Goal: Task Accomplishment & Management: Use online tool/utility

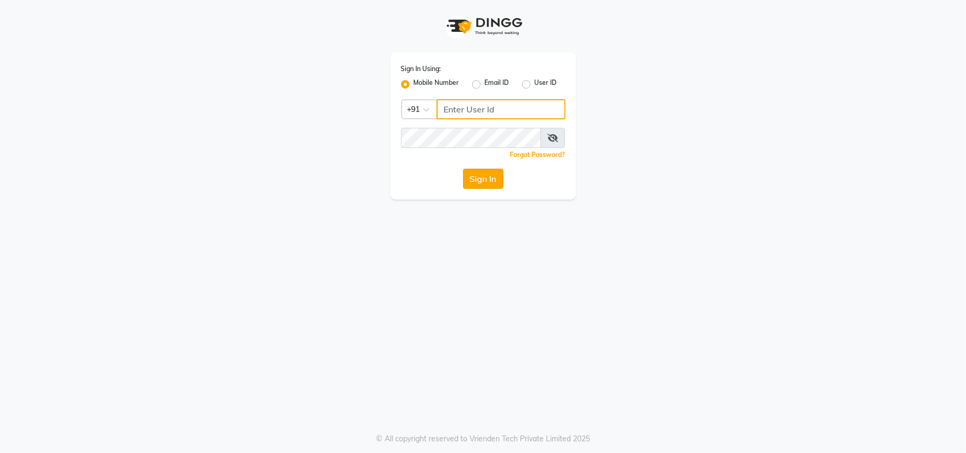
type input "8956731801"
click at [484, 179] on button "Sign In" at bounding box center [483, 179] width 40 height 20
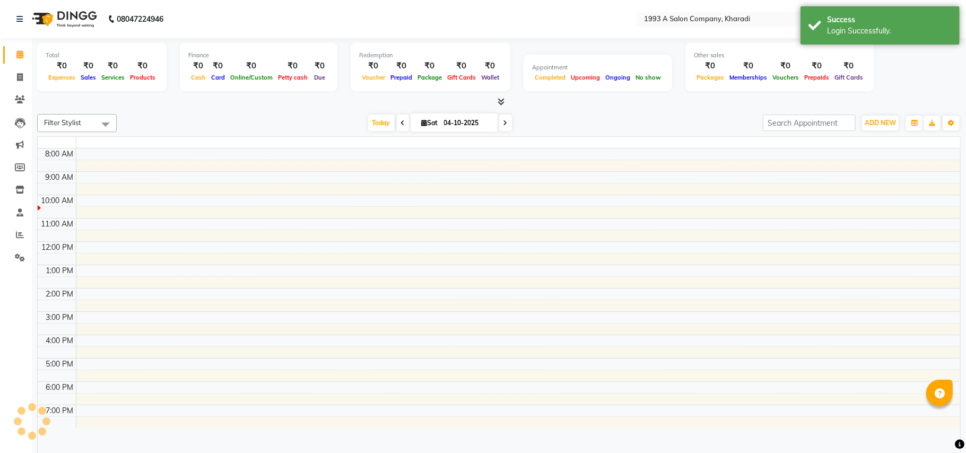
select select "en"
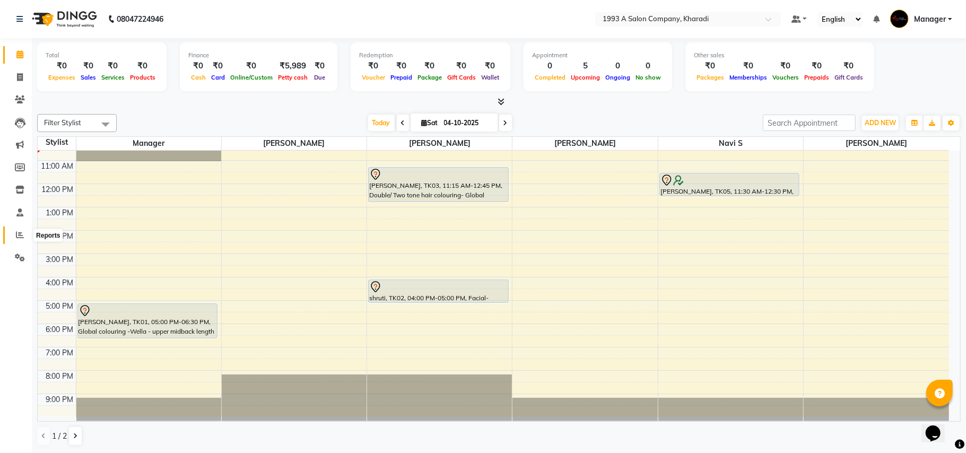
click at [20, 232] on icon at bounding box center [20, 235] width 8 height 8
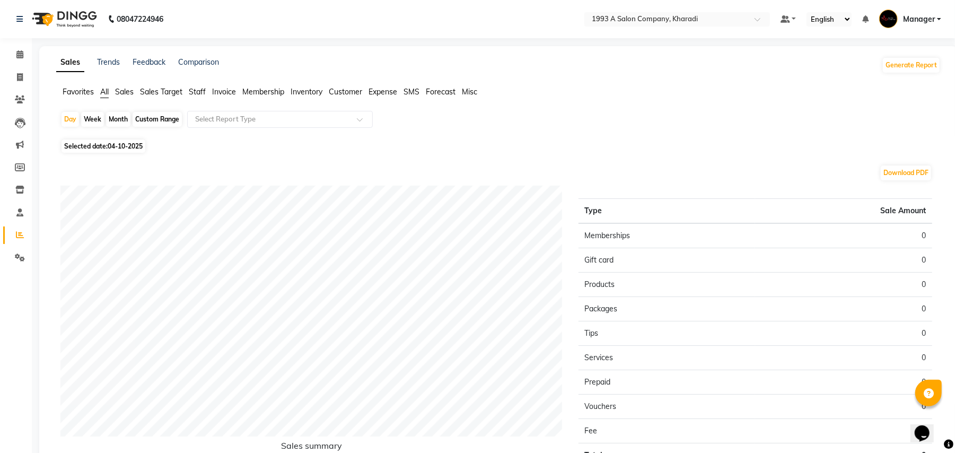
click at [145, 119] on div "Custom Range" at bounding box center [157, 119] width 49 height 15
select select "10"
select select "2025"
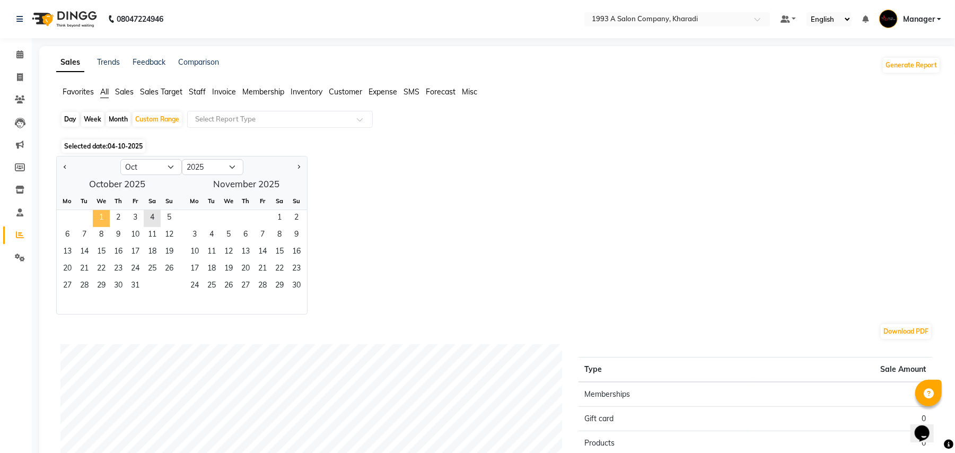
click at [96, 211] on span "1" at bounding box center [101, 218] width 17 height 17
click at [158, 219] on span "4" at bounding box center [152, 218] width 17 height 17
